Goal: Task Accomplishment & Management: Manage account settings

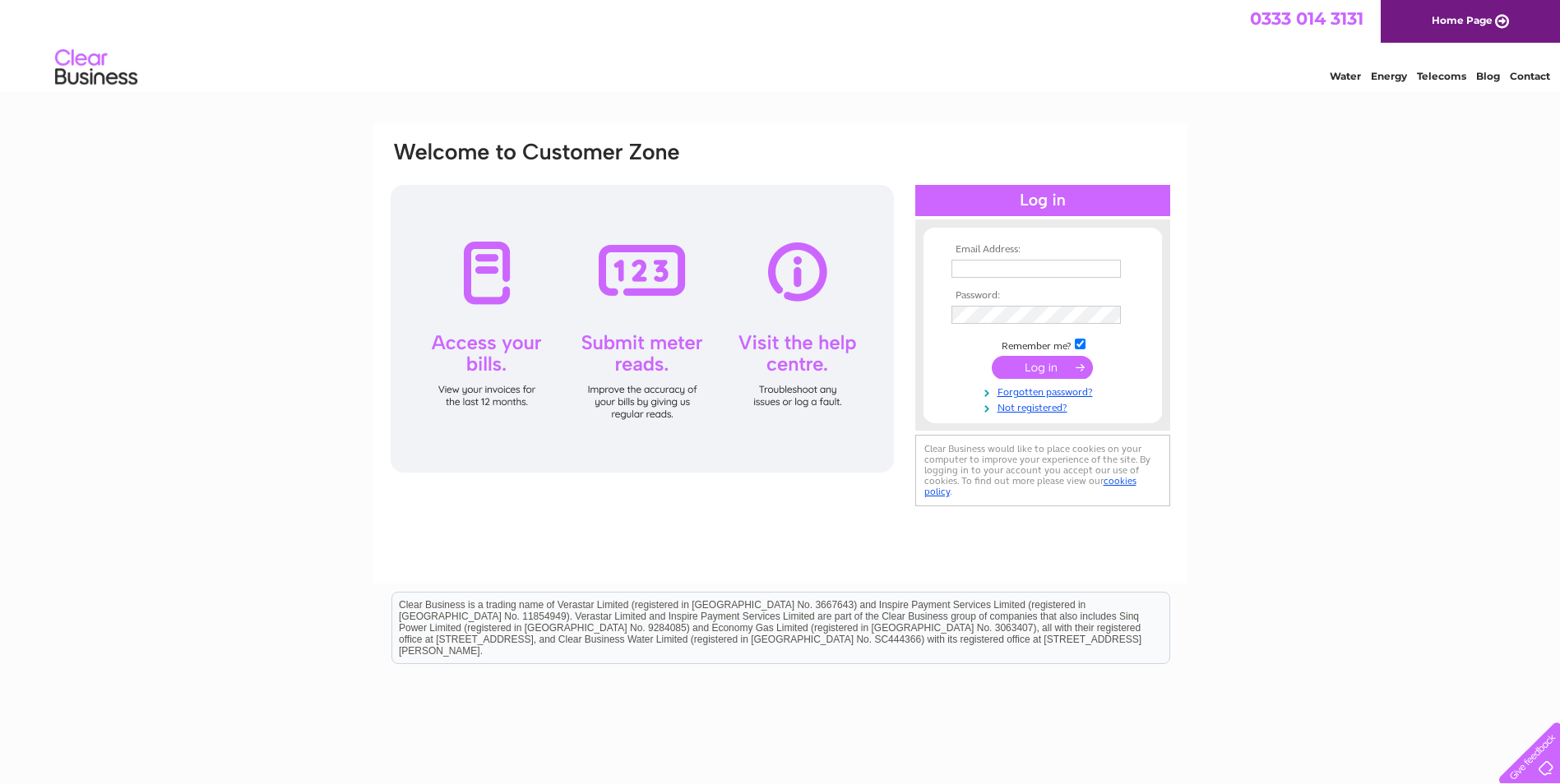
type input "[EMAIL_ADDRESS][DOMAIN_NAME]"
click at [1055, 359] on input "submit" at bounding box center [1043, 367] width 101 height 23
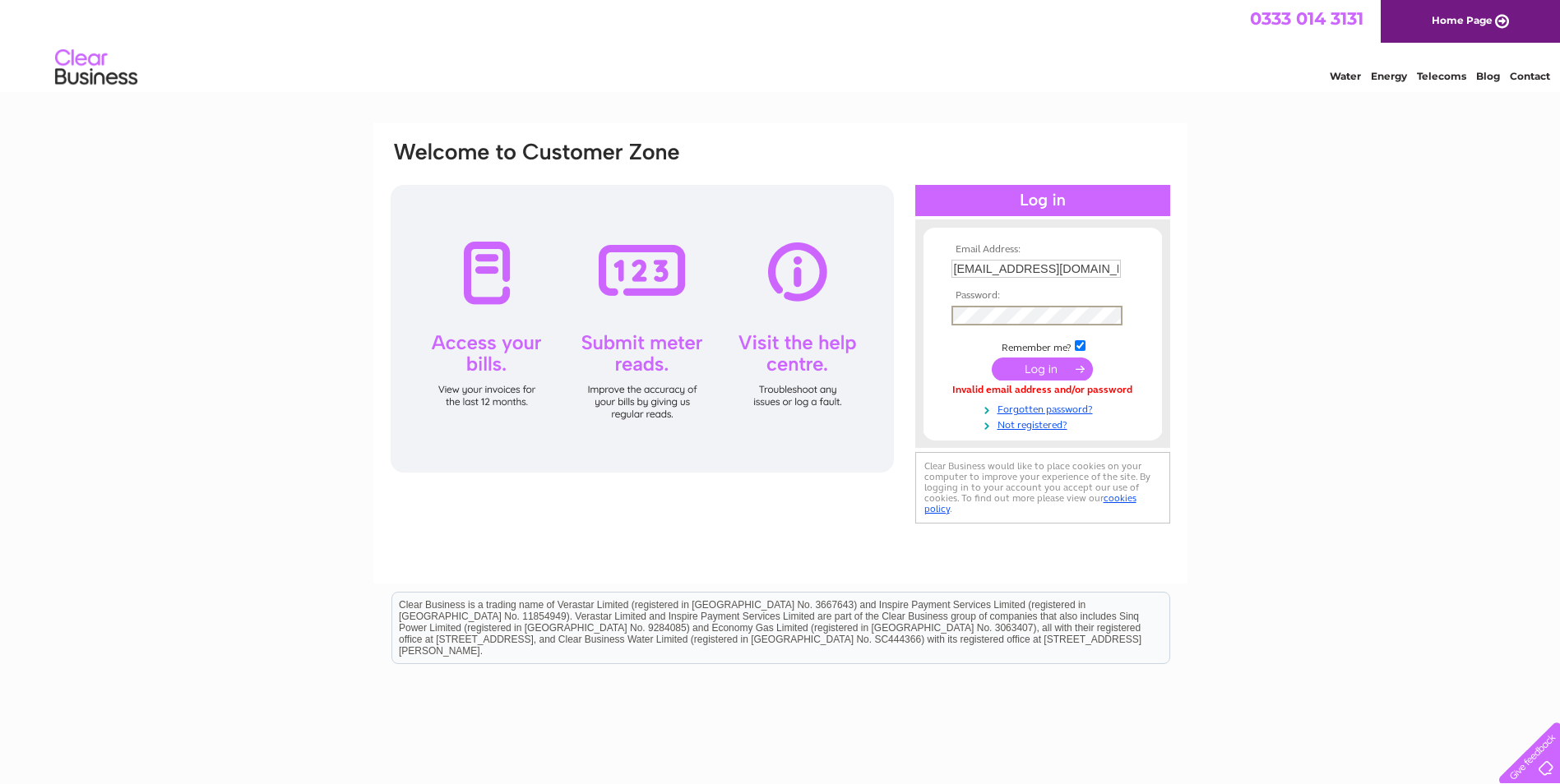
click at [947, 307] on td at bounding box center [1042, 316] width 191 height 28
click at [992, 358] on input "submit" at bounding box center [1043, 369] width 101 height 23
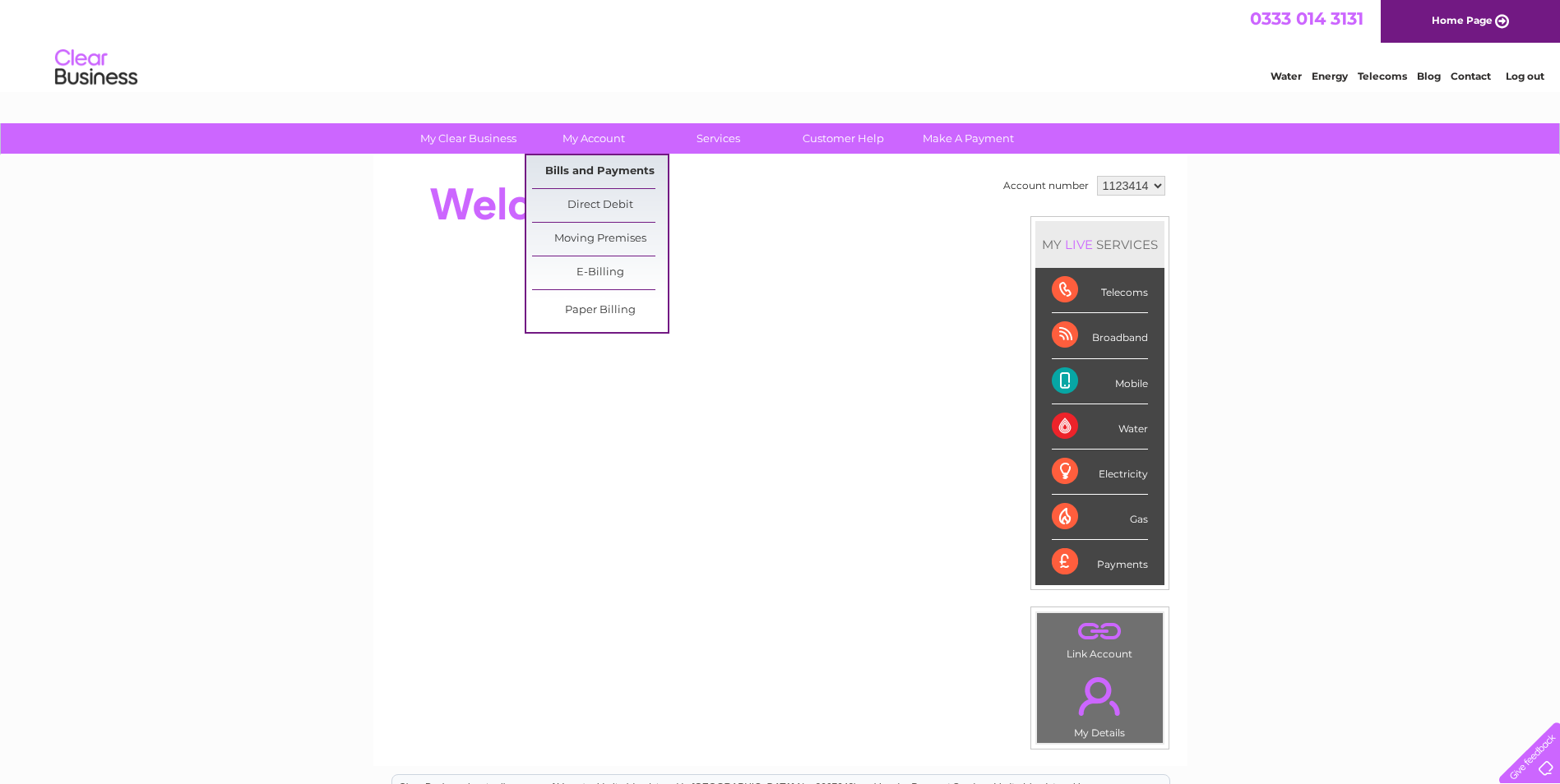
click at [649, 172] on link "Bills and Payments" at bounding box center [599, 172] width 135 height 33
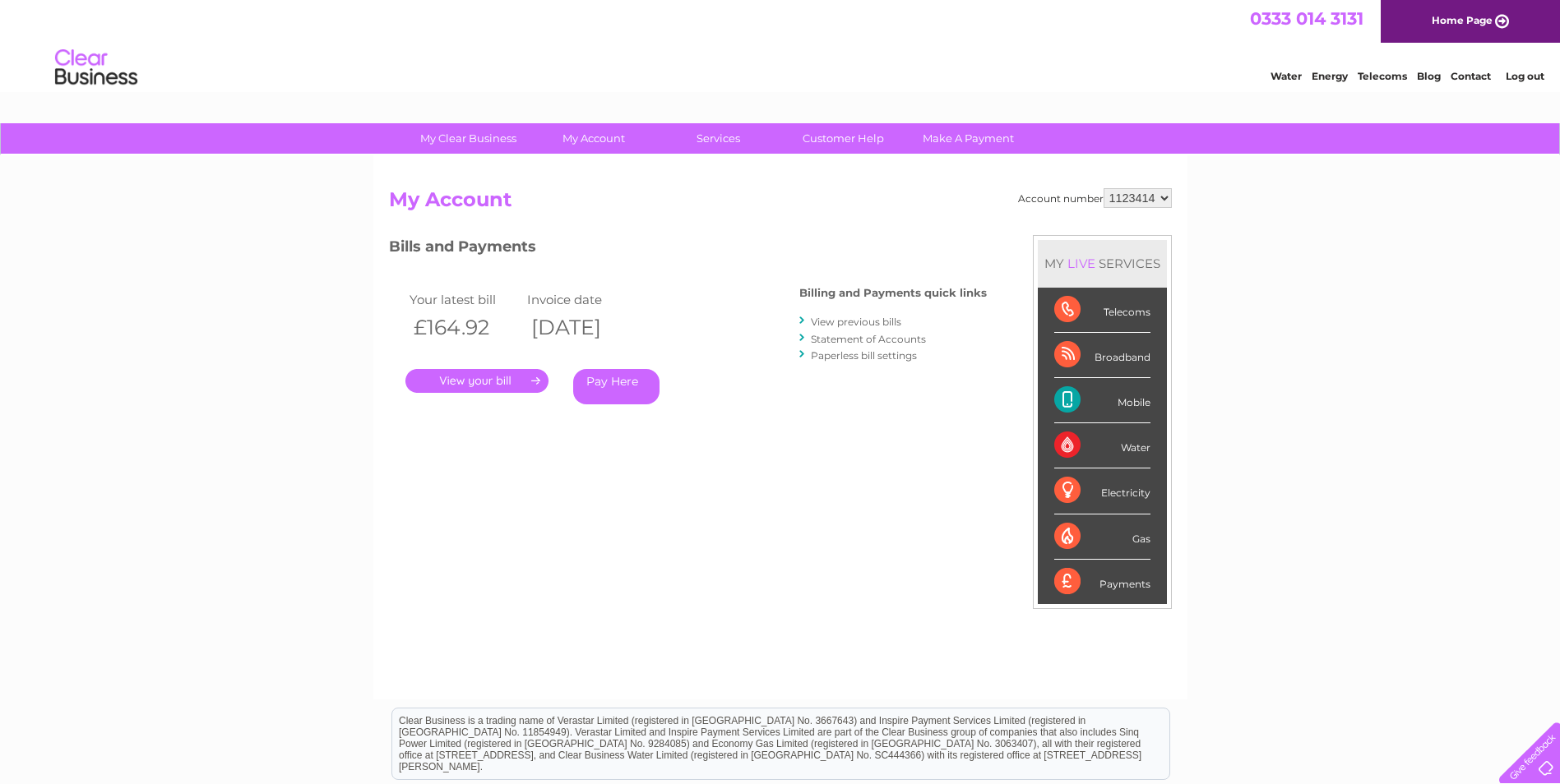
click at [510, 380] on link "." at bounding box center [477, 381] width 143 height 24
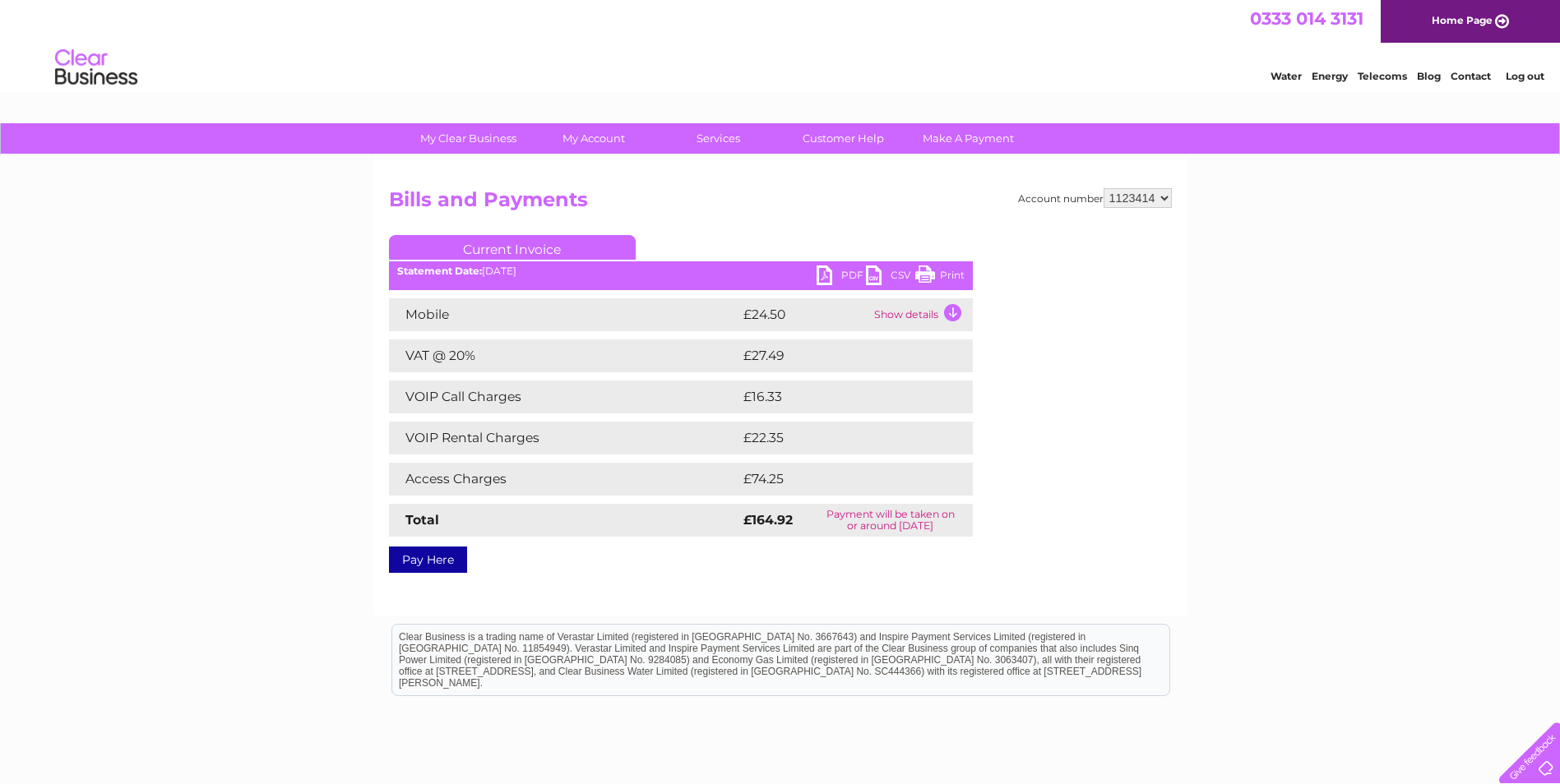
click at [828, 274] on link "PDF" at bounding box center [841, 278] width 50 height 24
